Goal: Information Seeking & Learning: Understand process/instructions

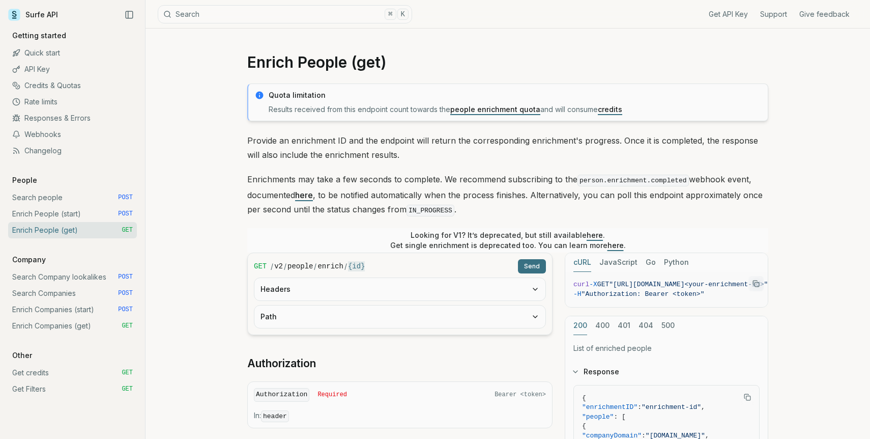
click at [66, 293] on link "Search Companies POST" at bounding box center [72, 293] width 129 height 16
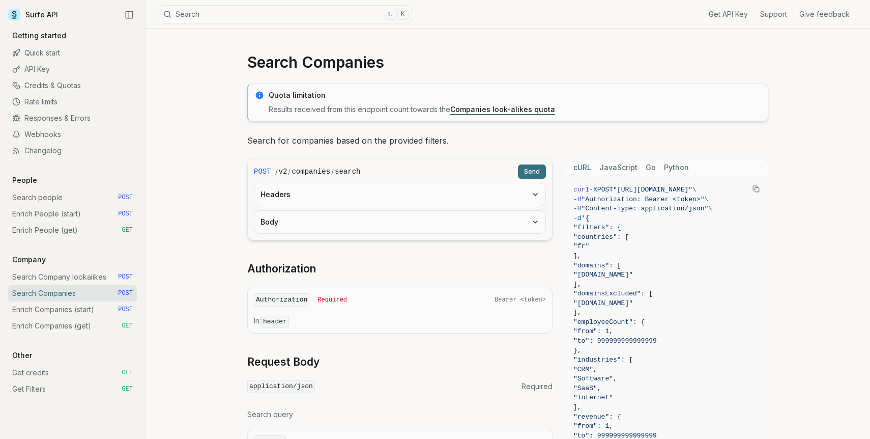
click at [65, 310] on link "Enrich Companies (start) POST" at bounding box center [72, 309] width 129 height 16
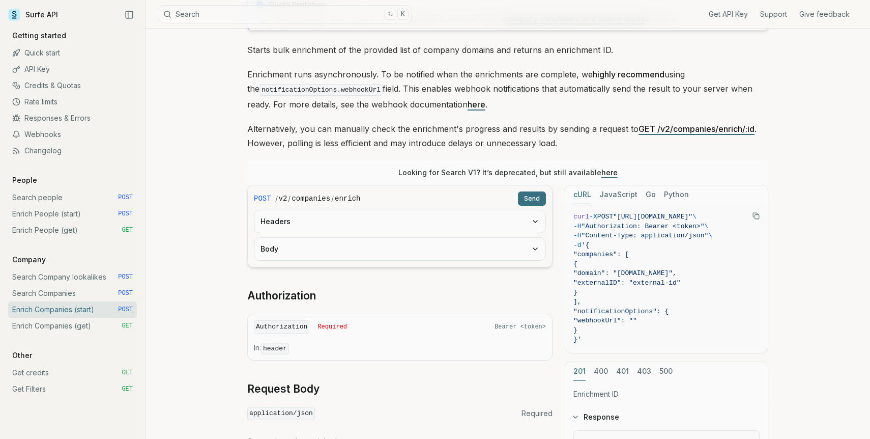
scroll to position [106, 0]
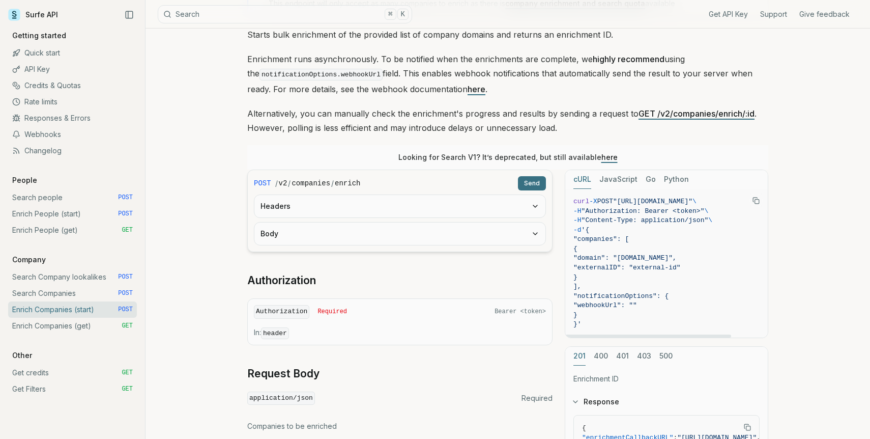
click at [621, 258] on span ""domain": "[DOMAIN_NAME]"," at bounding box center [625, 258] width 103 height 8
copy span "domain"
